Goal: Task Accomplishment & Management: Manage account settings

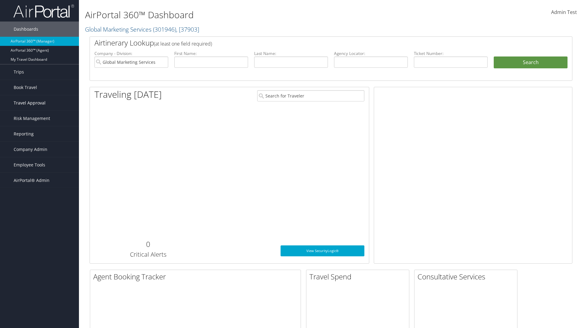
click at [40, 103] on span "Travel Approval" at bounding box center [30, 102] width 32 height 15
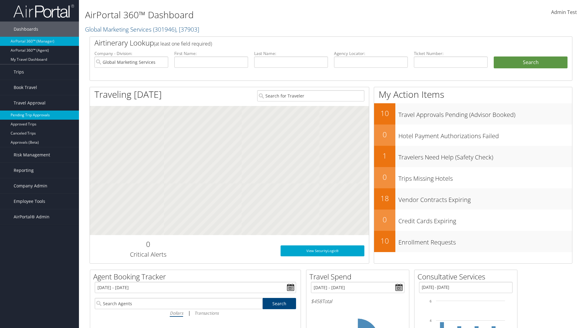
click at [40, 115] on link "Pending Trip Approvals" at bounding box center [39, 115] width 79 height 9
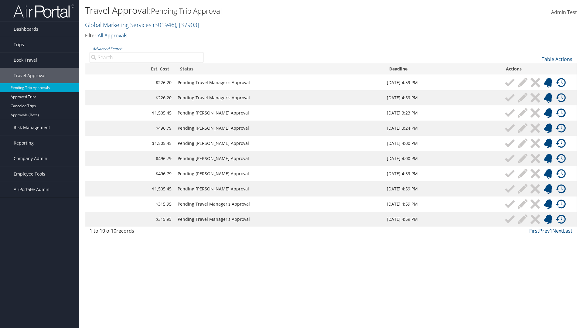
click at [557, 59] on link "Table Actions" at bounding box center [557, 59] width 31 height 7
click at [537, 69] on link "Download Report" at bounding box center [537, 69] width 80 height 10
click at [557, 59] on link "Table Actions" at bounding box center [557, 59] width 31 height 7
click at [537, 79] on link "Column Visibility" at bounding box center [537, 79] width 80 height 10
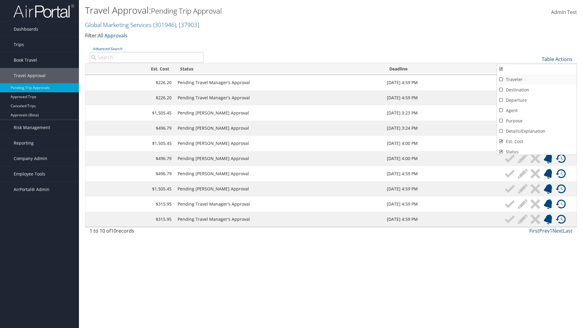
click at [537, 80] on link "Traveler" at bounding box center [537, 79] width 80 height 10
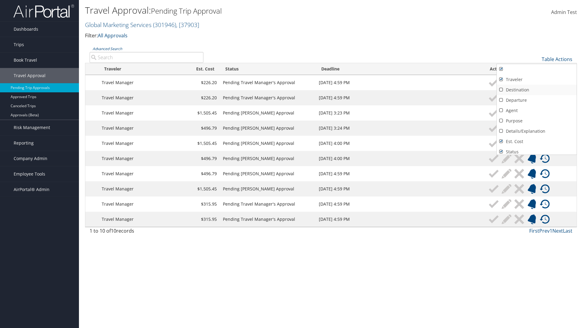
click at [537, 90] on link "Destination" at bounding box center [537, 90] width 80 height 10
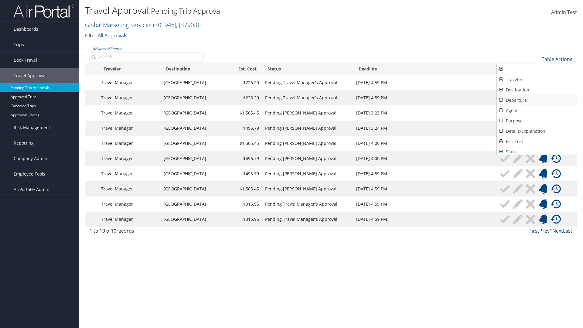
click at [537, 100] on link "Departure" at bounding box center [537, 100] width 80 height 10
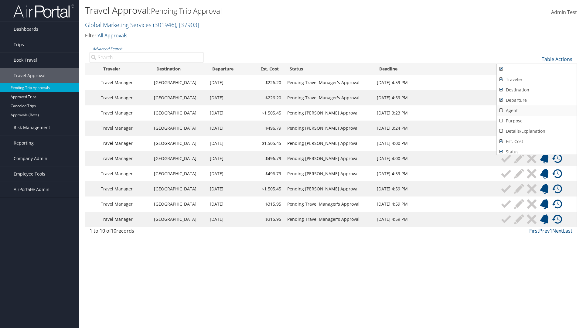
click at [537, 111] on link "Agent" at bounding box center [537, 110] width 80 height 10
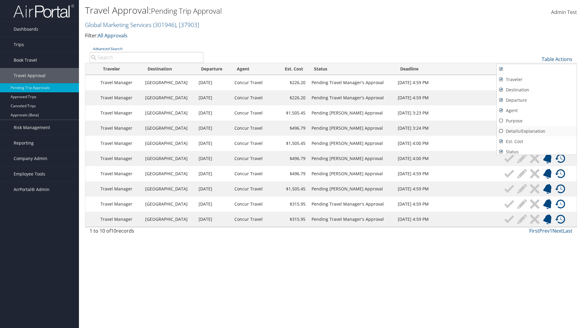
click at [537, 131] on link "Details/Explanation" at bounding box center [537, 131] width 80 height 10
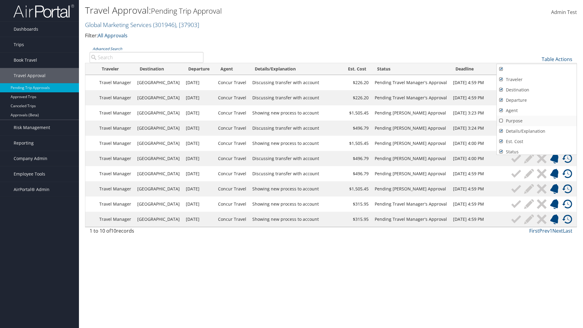
click at [537, 121] on link "Purpose" at bounding box center [537, 121] width 80 height 10
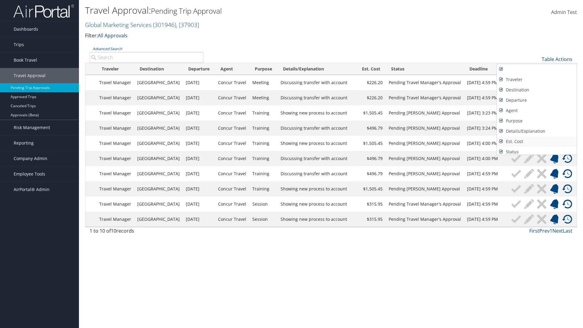
click at [537, 142] on link "Est. Cost" at bounding box center [537, 141] width 80 height 10
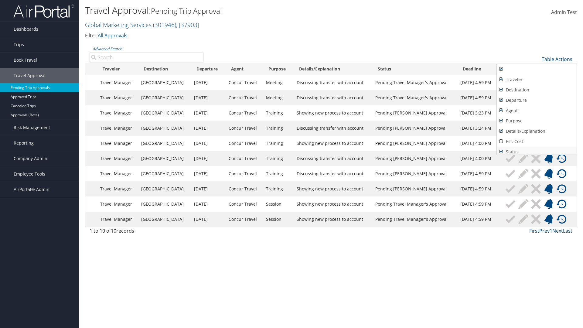
click at [537, 150] on link "Status" at bounding box center [537, 152] width 80 height 10
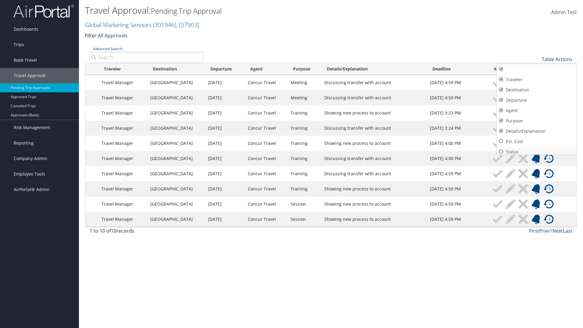
scroll to position [2, 0]
click at [537, 155] on link "Deadline" at bounding box center [537, 160] width 80 height 10
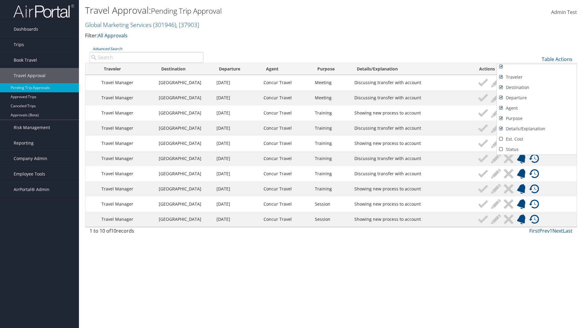
scroll to position [23, 0]
click at [537, 150] on link "Actions" at bounding box center [537, 149] width 80 height 10
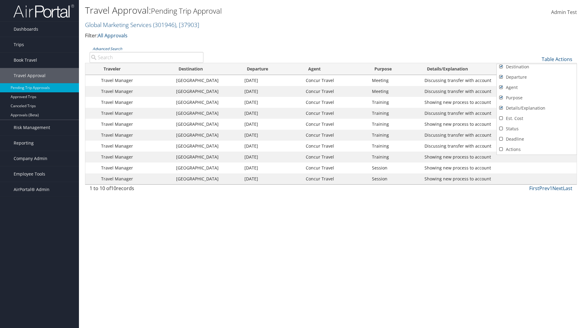
click at [537, 62] on link "Traveler" at bounding box center [537, 56] width 80 height 10
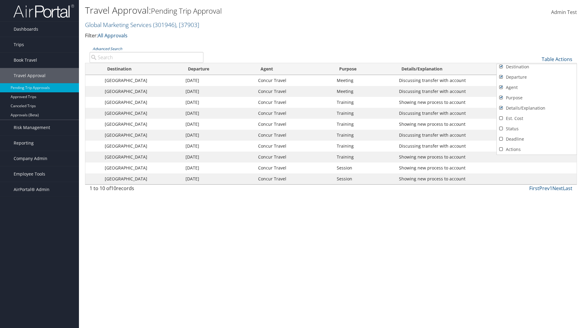
scroll to position [0, 0]
click at [537, 90] on link "Destination" at bounding box center [537, 90] width 80 height 10
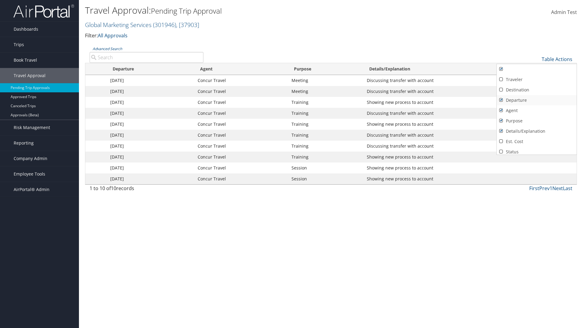
click at [537, 100] on link "Departure" at bounding box center [537, 100] width 80 height 10
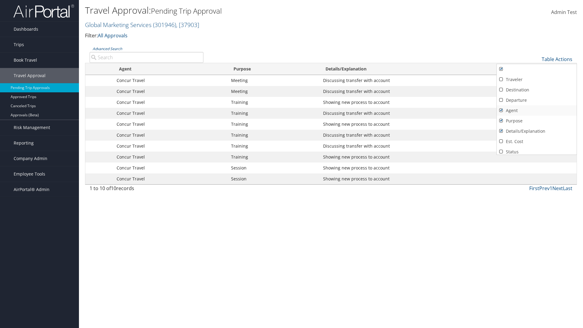
click at [537, 111] on link "Agent" at bounding box center [537, 110] width 80 height 10
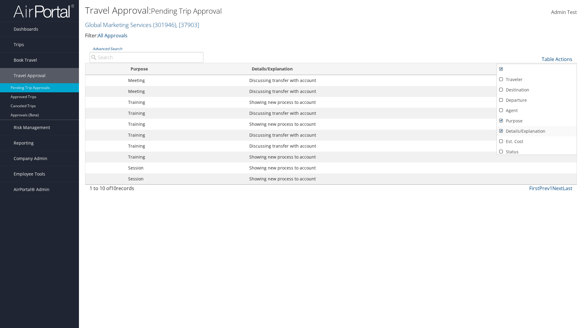
click at [537, 131] on link "Details/Explanation" at bounding box center [537, 131] width 80 height 10
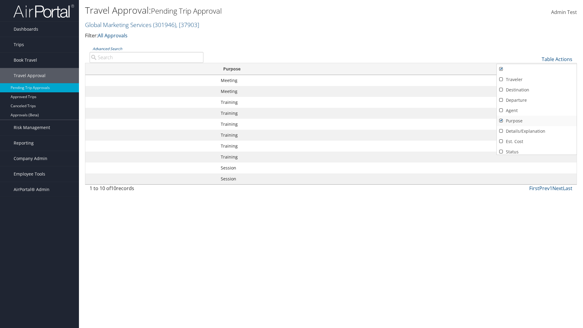
click at [537, 121] on link "Purpose" at bounding box center [537, 121] width 80 height 10
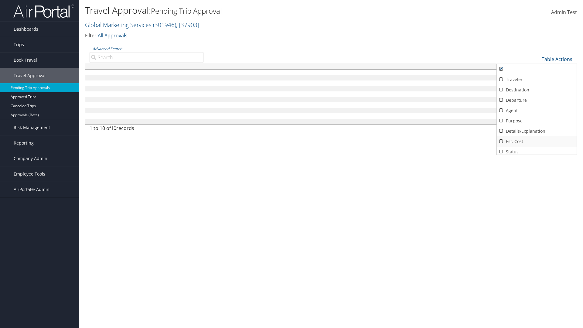
click at [537, 142] on link "Est. Cost" at bounding box center [537, 141] width 80 height 10
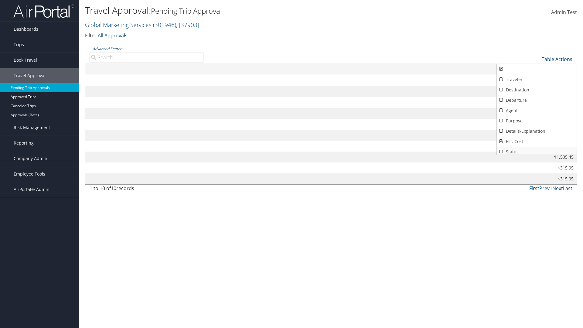
click at [537, 150] on link "Status" at bounding box center [537, 152] width 80 height 10
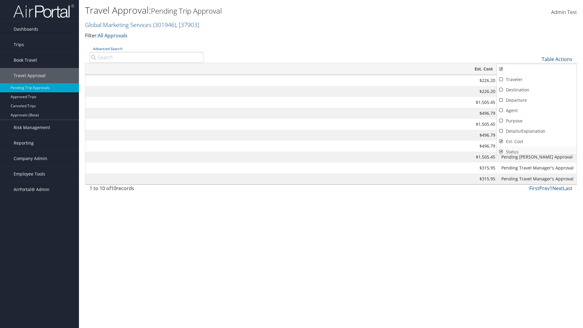
scroll to position [2, 0]
click at [537, 155] on link "Deadline" at bounding box center [537, 160] width 80 height 10
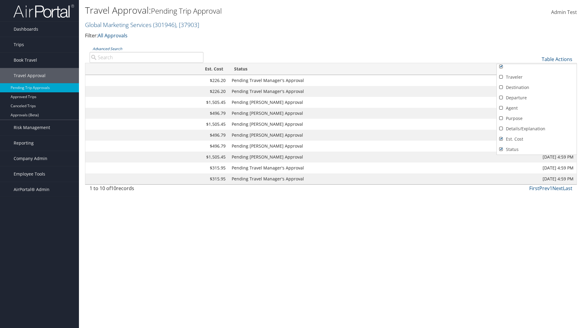
scroll to position [23, 0]
click at [537, 150] on link "Actions" at bounding box center [537, 149] width 80 height 10
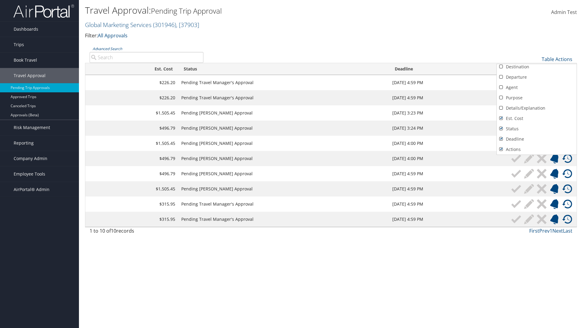
click at [292, 164] on div at bounding box center [291, 164] width 583 height 328
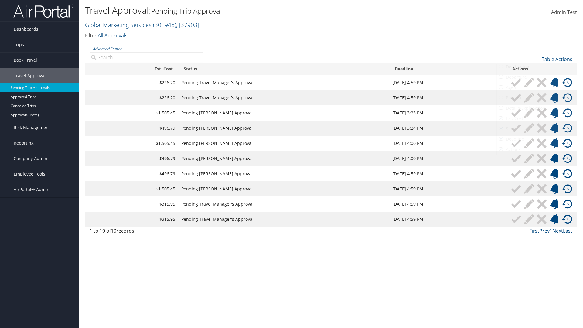
scroll to position [7, 0]
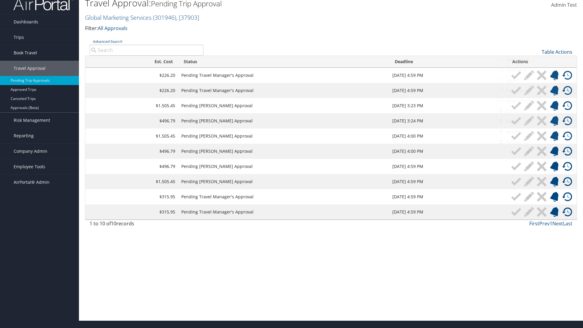
click at [557, 52] on link "Table Actions" at bounding box center [557, 52] width 31 height 7
click at [537, 82] on link "Page Length" at bounding box center [537, 82] width 80 height 10
click at [537, 72] on link "25" at bounding box center [537, 72] width 80 height 10
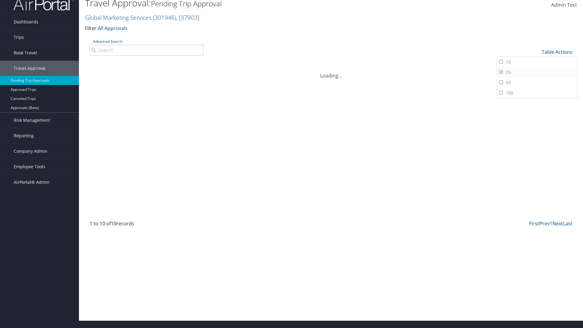
scroll to position [0, 0]
